Goal: Information Seeking & Learning: Learn about a topic

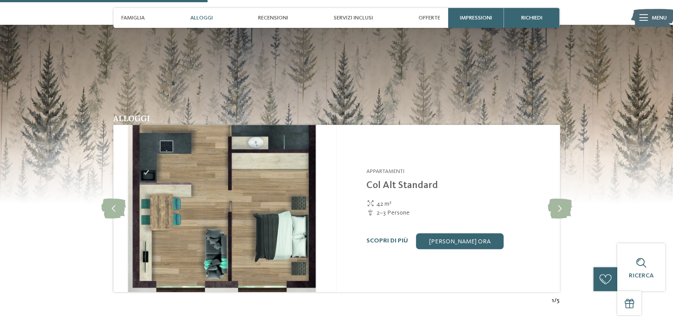
scroll to position [929, 0]
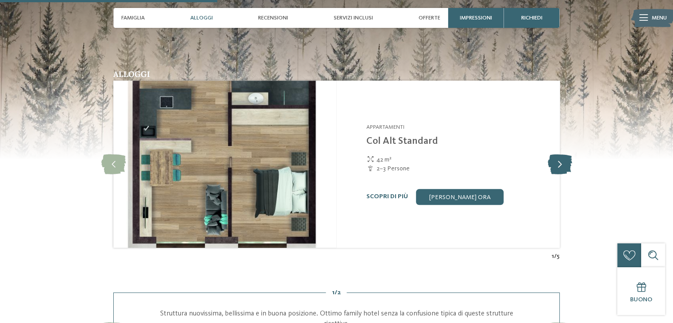
click at [555, 154] on icon at bounding box center [560, 164] width 24 height 20
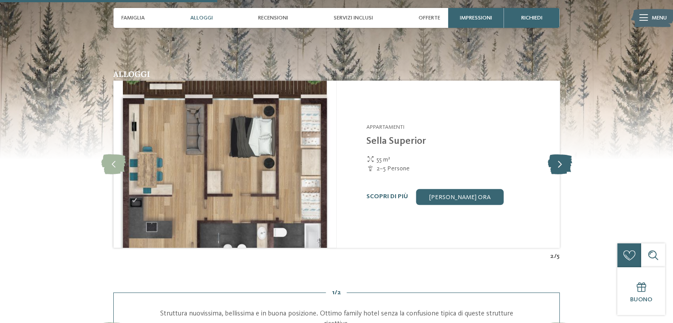
click at [555, 154] on icon at bounding box center [560, 164] width 24 height 20
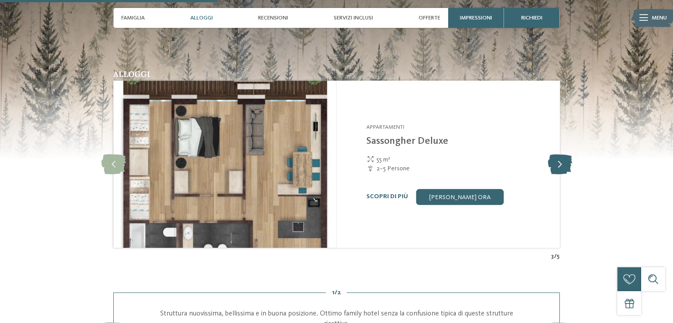
click at [555, 154] on icon at bounding box center [560, 164] width 24 height 20
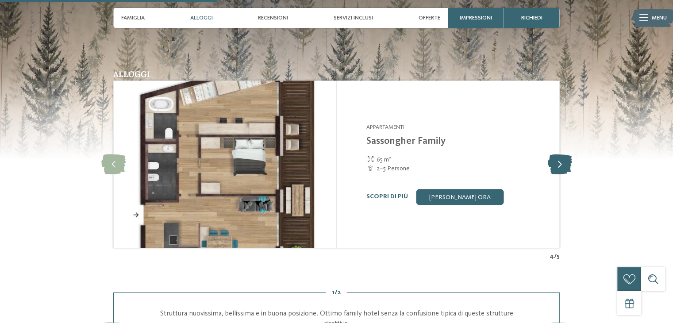
click at [555, 154] on icon at bounding box center [560, 164] width 24 height 20
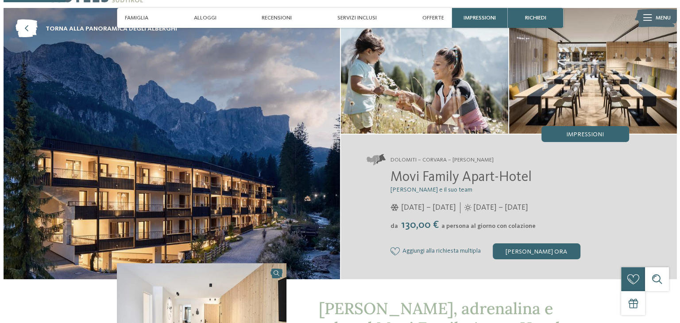
scroll to position [0, 0]
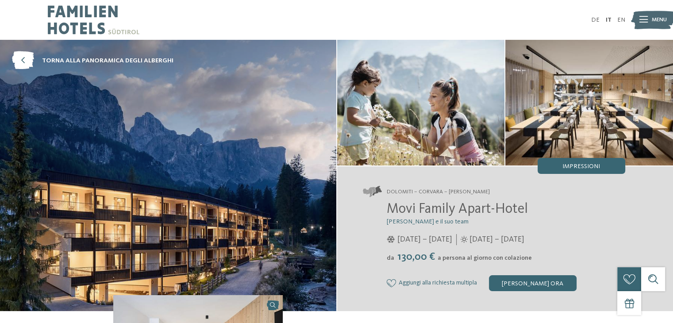
click at [644, 20] on icon at bounding box center [644, 20] width 8 height 6
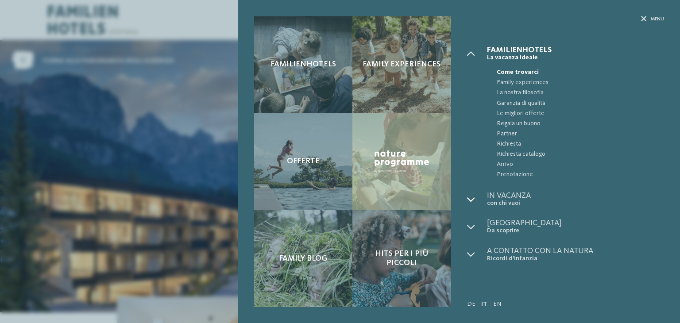
click at [470, 199] on icon at bounding box center [471, 200] width 8 height 8
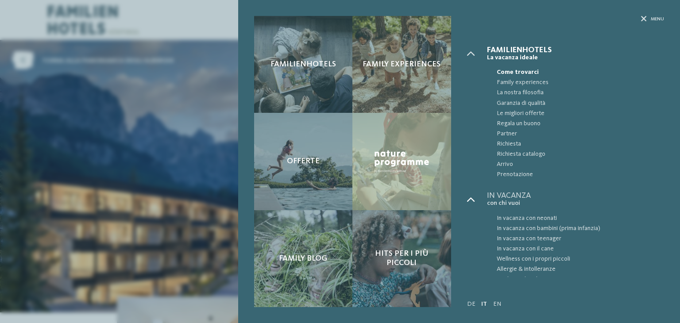
click at [470, 199] on icon at bounding box center [471, 200] width 8 height 8
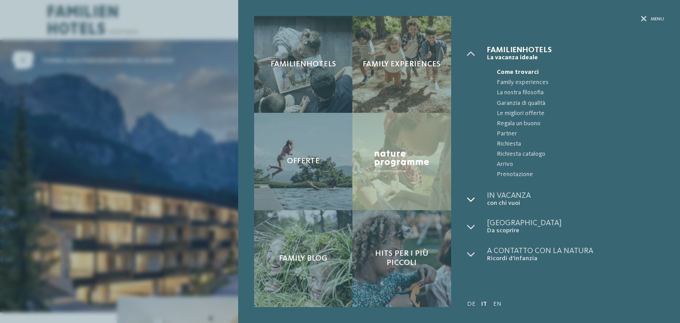
click at [470, 199] on icon at bounding box center [471, 200] width 8 height 8
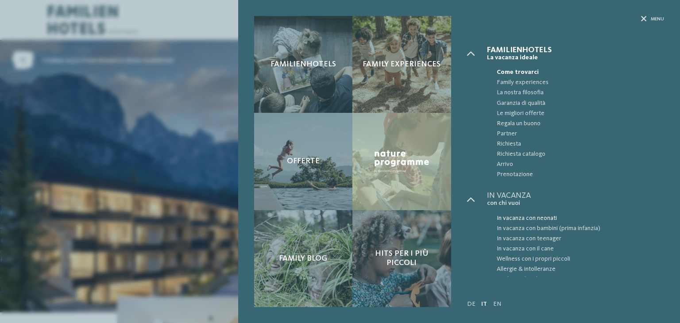
click at [525, 220] on span "In vacanza con neonati" at bounding box center [580, 218] width 167 height 10
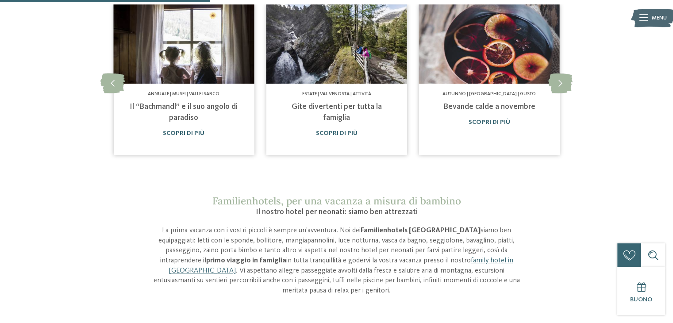
scroll to position [531, 0]
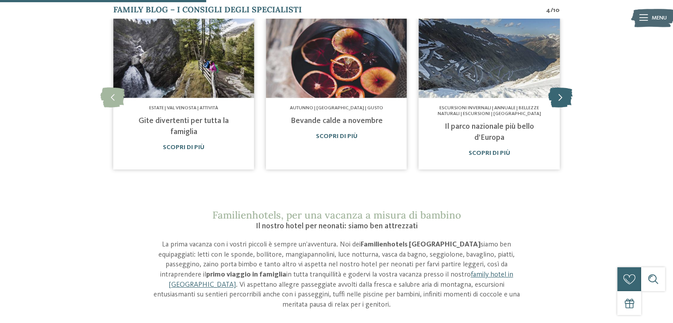
click at [563, 93] on icon at bounding box center [560, 98] width 24 height 20
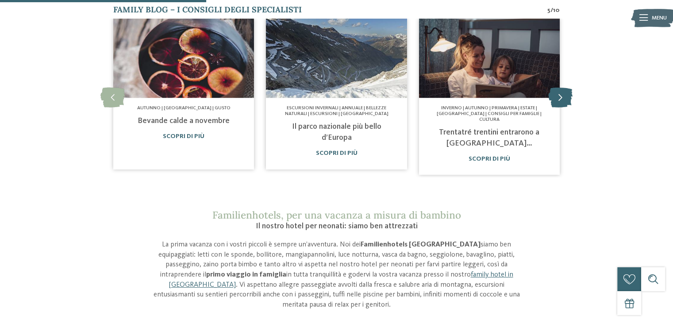
click at [563, 93] on icon at bounding box center [560, 98] width 24 height 20
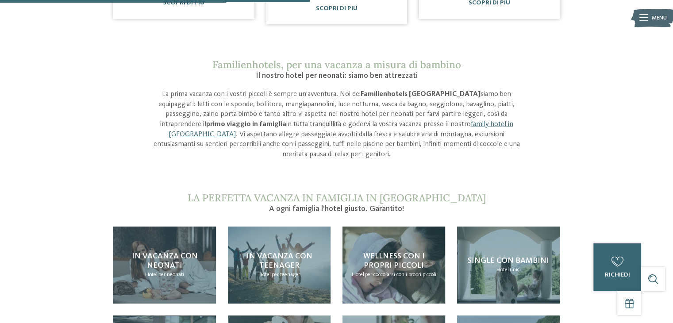
scroll to position [797, 0]
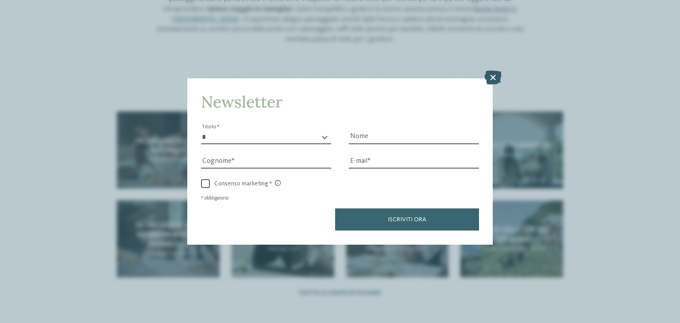
click at [492, 75] on icon at bounding box center [492, 78] width 17 height 14
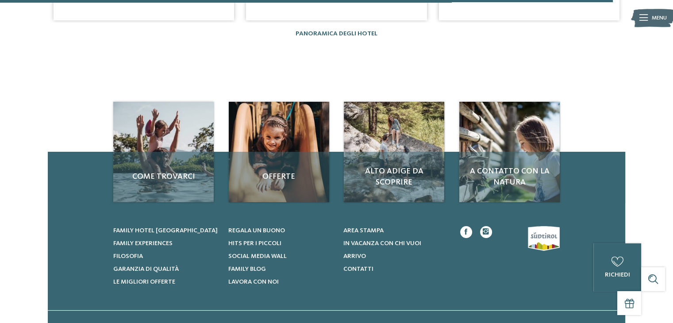
scroll to position [1751, 0]
